Goal: Transaction & Acquisition: Purchase product/service

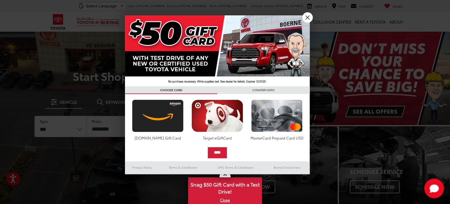
click at [307, 17] on link "X" at bounding box center [307, 17] width 10 height 10
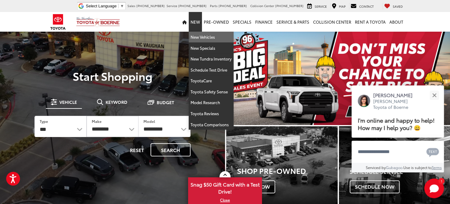
click at [206, 38] on link "New Vehicles" at bounding box center [211, 37] width 45 height 11
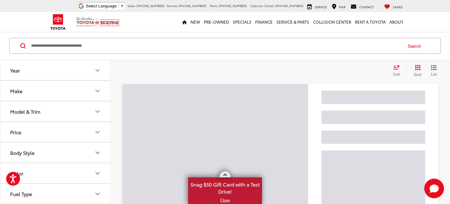
scroll to position [53, 0]
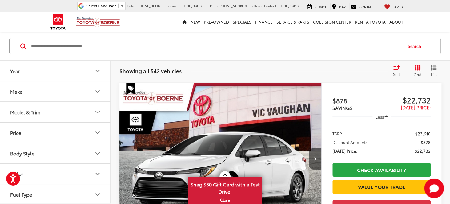
click at [221, 201] on link "X" at bounding box center [225, 200] width 73 height 7
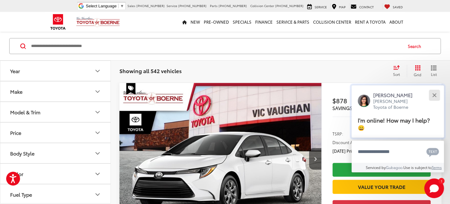
click at [434, 95] on div "Close" at bounding box center [434, 95] width 4 height 4
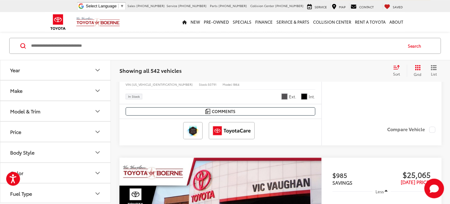
scroll to position [1288, 0]
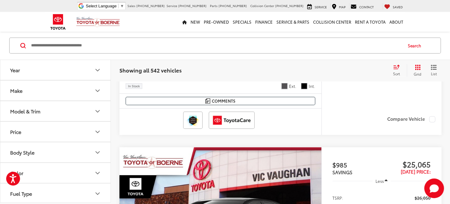
click at [29, 135] on button "Price" at bounding box center [55, 132] width 111 height 20
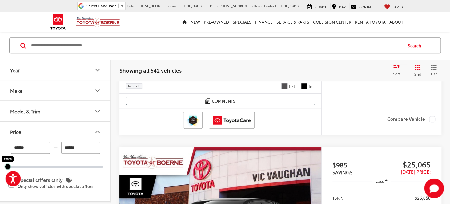
drag, startPoint x: 105, startPoint y: 169, endPoint x: 8, endPoint y: 178, distance: 96.8
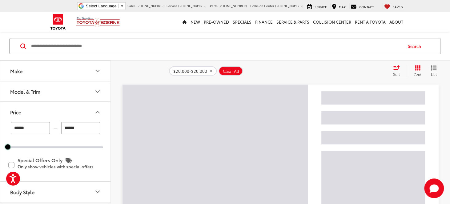
scroll to position [8, 0]
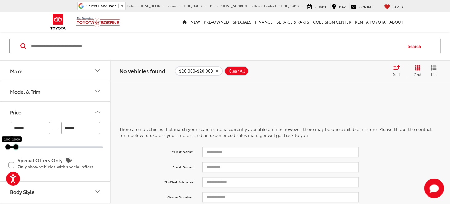
drag, startPoint x: 10, startPoint y: 147, endPoint x: 17, endPoint y: 147, distance: 7.1
click at [17, 147] on div at bounding box center [15, 147] width 5 height 5
type input "******"
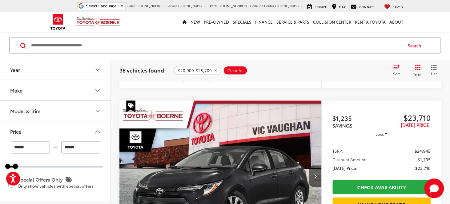
scroll to position [346, 0]
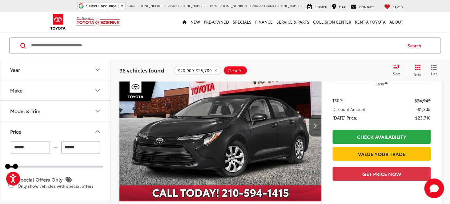
click at [433, 69] on icon "List View" at bounding box center [433, 68] width 5 height 4
click at [398, 66] on icon "Select sort value" at bounding box center [397, 67] width 6 height 4
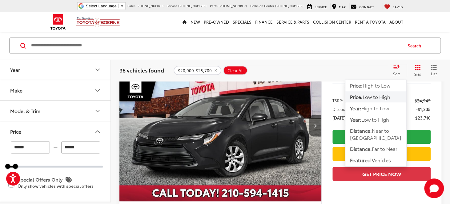
drag, startPoint x: 370, startPoint y: 99, endPoint x: 376, endPoint y: 95, distance: 7.1
click at [370, 99] on span "Low to High" at bounding box center [377, 96] width 28 height 7
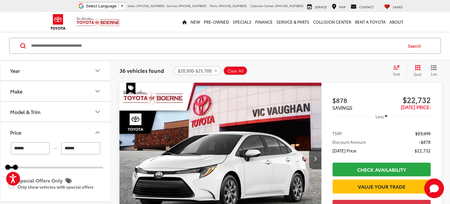
scroll to position [53, 0]
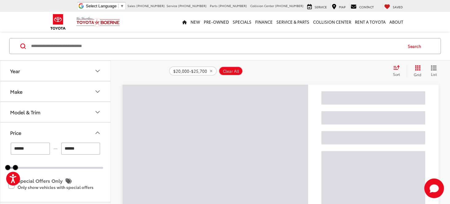
click at [434, 70] on icon "List View" at bounding box center [433, 68] width 5 height 4
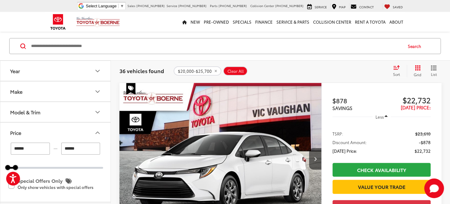
click at [433, 70] on icon "List View" at bounding box center [433, 68] width 5 height 4
click at [432, 69] on icon "List View" at bounding box center [434, 68] width 6 height 6
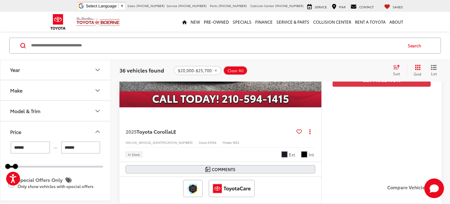
scroll to position [443, 0]
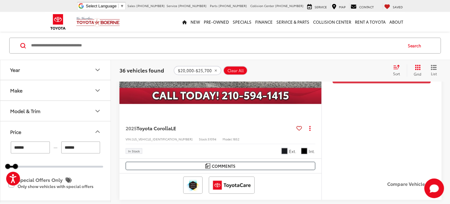
click at [151, 129] on span "Toyota Corolla" at bounding box center [154, 128] width 34 height 7
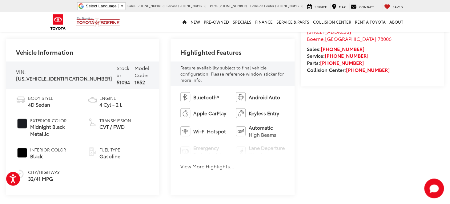
scroll to position [227, 0]
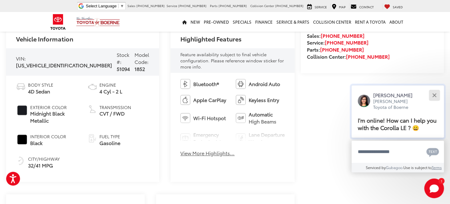
click at [432, 95] on button "Close" at bounding box center [434, 95] width 13 height 13
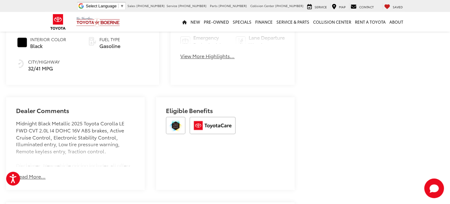
scroll to position [325, 0]
click at [39, 173] on button "Read More..." at bounding box center [31, 176] width 30 height 7
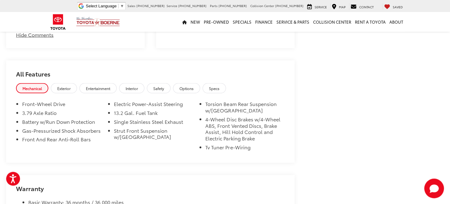
scroll to position [585, 0]
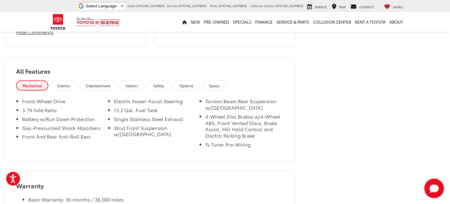
click at [193, 83] on span "Options" at bounding box center [186, 85] width 14 height 5
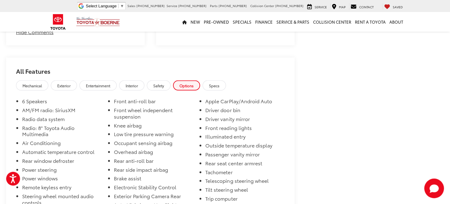
click at [219, 83] on span "Specs" at bounding box center [214, 85] width 10 height 5
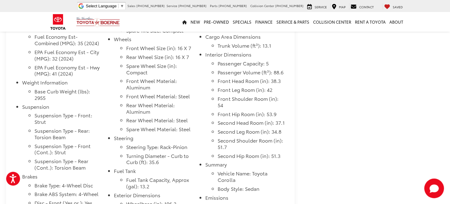
scroll to position [715, 0]
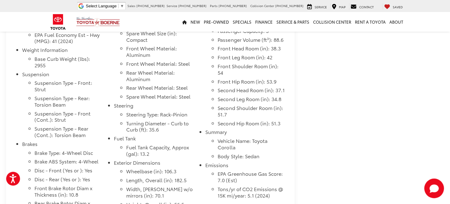
click at [116, 176] on ul "Wheelbase (in): 106.3 Length, Overall (in): 182.5 Width, Max w/o mirrors (in): …" at bounding box center [199, 92] width 171 height 248
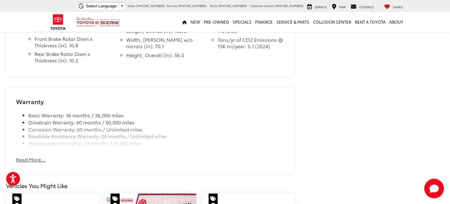
scroll to position [910, 0]
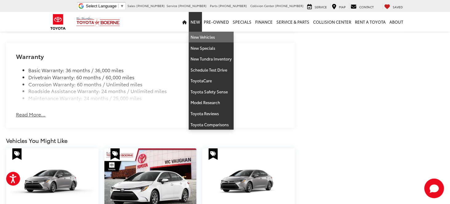
click at [199, 39] on link "New Vehicles" at bounding box center [211, 37] width 45 height 11
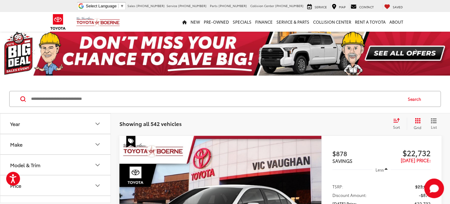
click at [26, 142] on button "Make" at bounding box center [55, 145] width 111 height 20
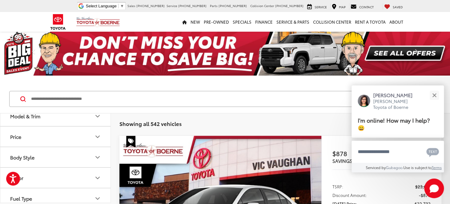
click at [33, 119] on div "Model & Trim" at bounding box center [25, 116] width 30 height 6
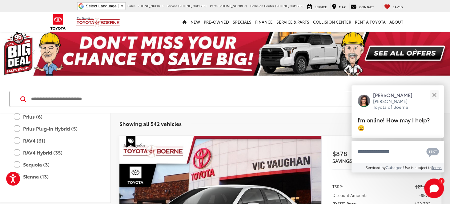
scroll to position [292, 0]
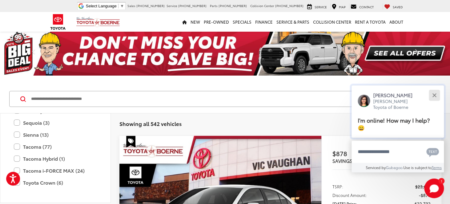
click at [431, 99] on button "Close" at bounding box center [434, 95] width 13 height 13
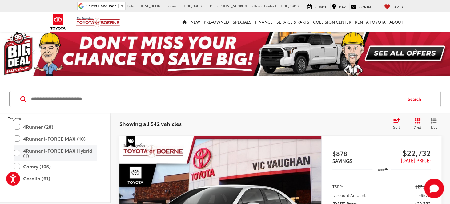
scroll to position [33, 0]
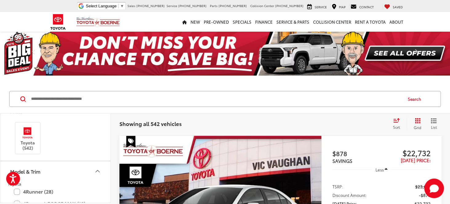
click at [99, 170] on icon "Model & Trim" at bounding box center [97, 171] width 7 height 7
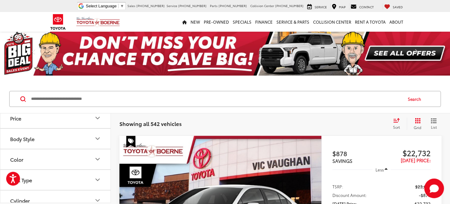
click at [61, 135] on button "Body Style" at bounding box center [55, 139] width 111 height 20
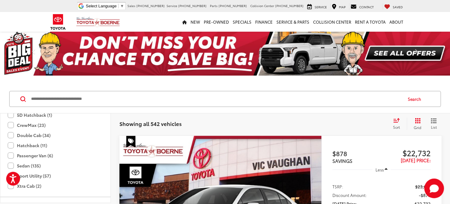
scroll to position [218, 0]
click at [36, 143] on label "Passenger Van (6)" at bounding box center [30, 145] width 45 height 10
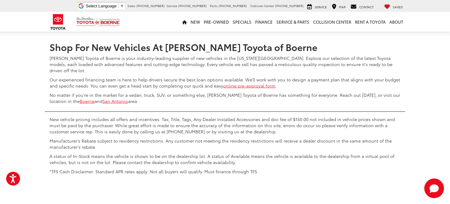
scroll to position [2946, 0]
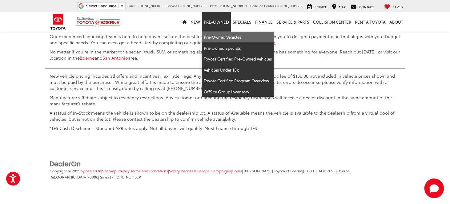
click at [218, 35] on link "Pre-Owned Vehicles" at bounding box center [238, 37] width 72 height 11
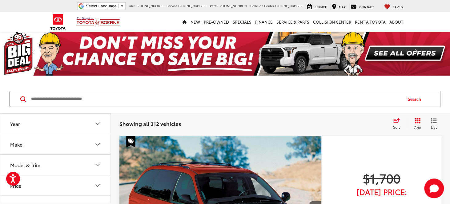
click at [67, 167] on button "Model & Trim" at bounding box center [55, 165] width 111 height 20
click at [69, 145] on button "Make" at bounding box center [55, 145] width 111 height 20
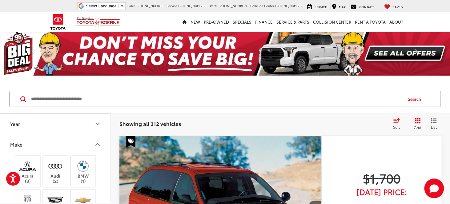
click at [71, 146] on button "Make" at bounding box center [55, 145] width 111 height 20
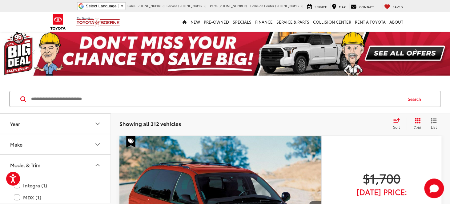
click at [63, 167] on button "Model & Trim" at bounding box center [55, 165] width 111 height 20
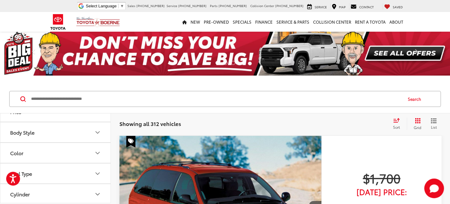
click at [52, 132] on button "Body Style" at bounding box center [55, 133] width 111 height 20
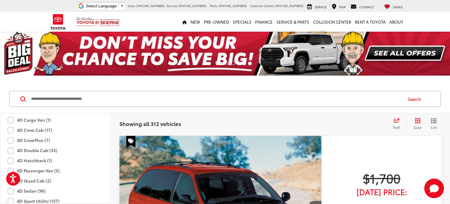
scroll to position [148, 0]
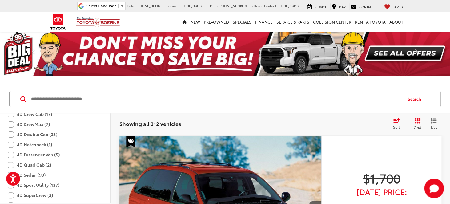
click at [30, 155] on label "4D Passenger Van (5)" at bounding box center [34, 155] width 52 height 10
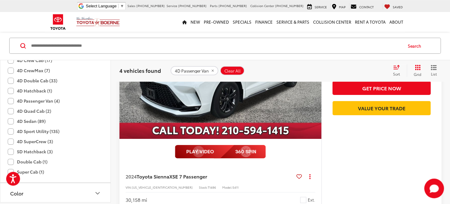
scroll to position [942, 0]
